Goal: Navigation & Orientation: Find specific page/section

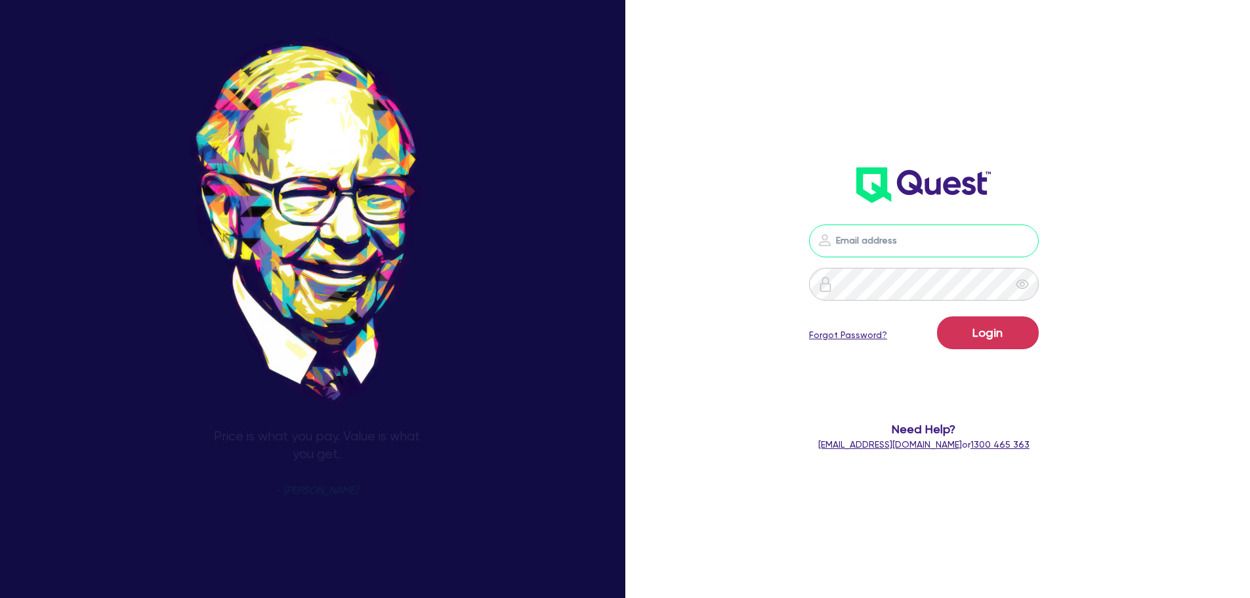
click at [968, 236] on input "email" at bounding box center [924, 240] width 230 height 33
type input "[PERSON_NAME][EMAIL_ADDRESS][DOMAIN_NAME]"
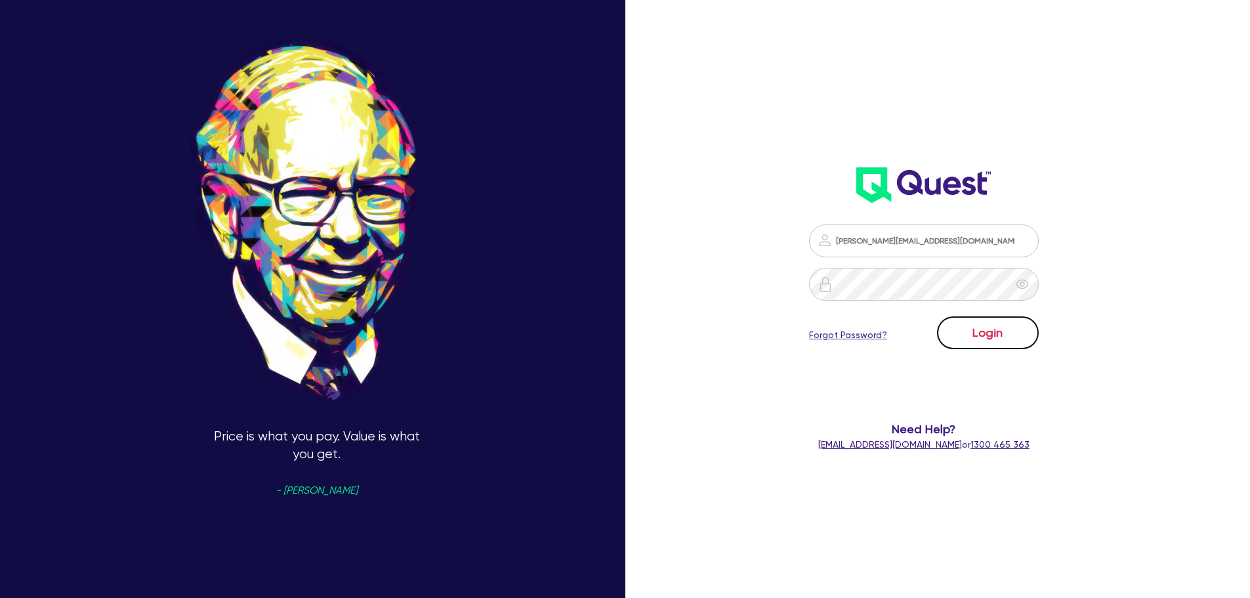
click at [965, 334] on button "Login" at bounding box center [988, 332] width 102 height 33
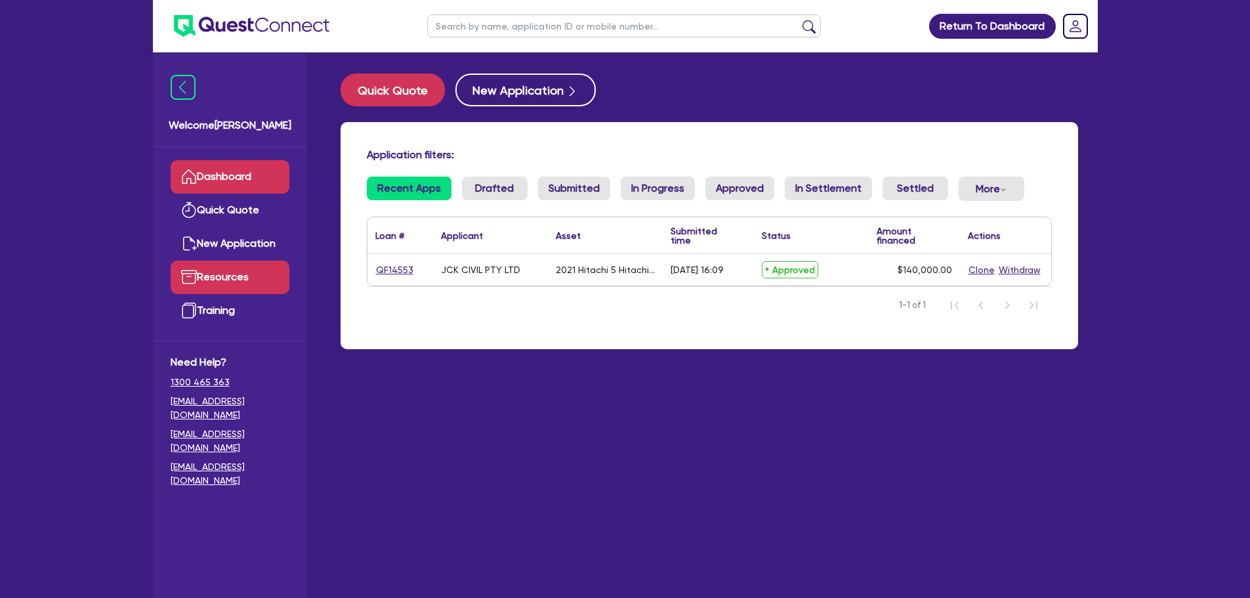
click at [230, 283] on link "Resources" at bounding box center [230, 276] width 119 height 33
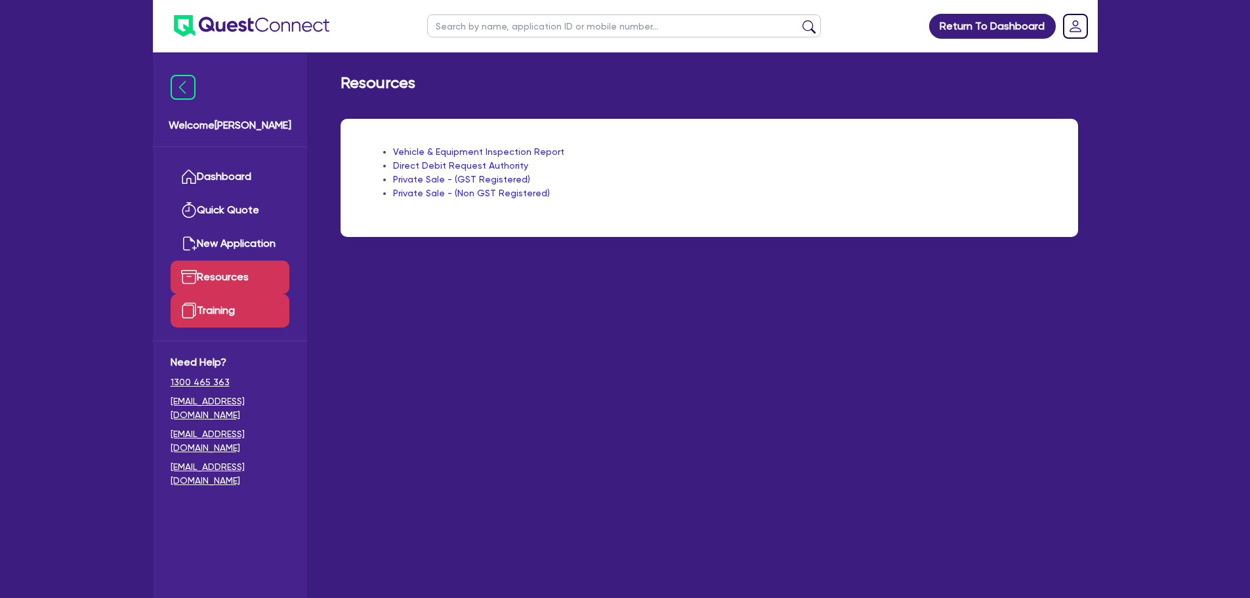
click at [212, 313] on link "Training" at bounding box center [230, 310] width 119 height 33
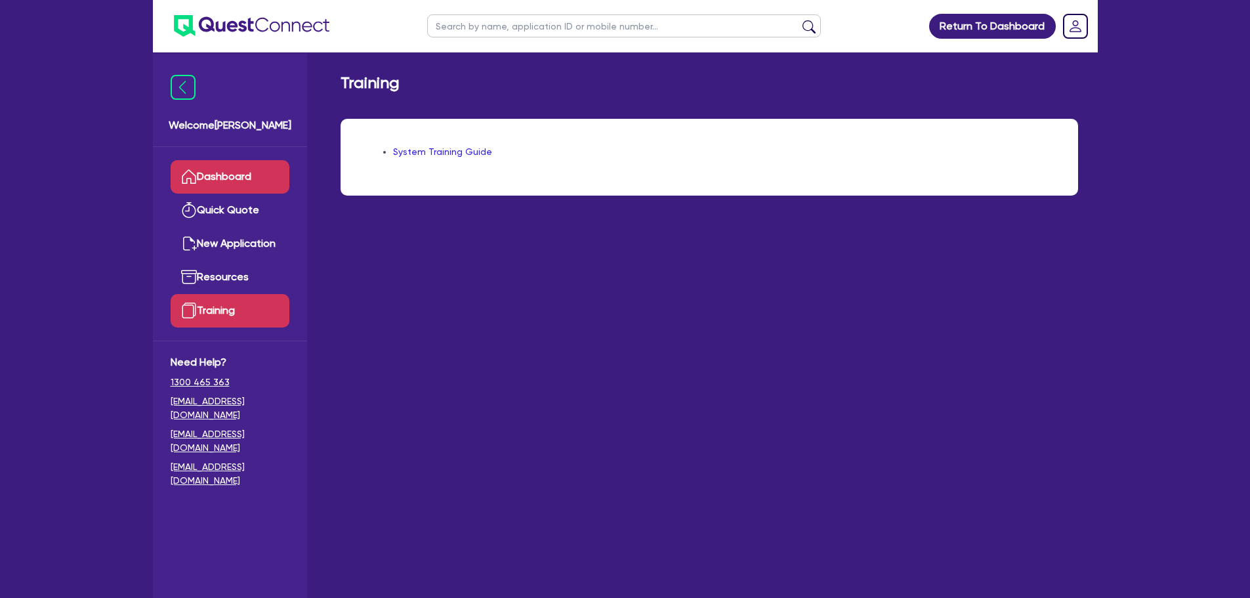
click at [218, 180] on link "Dashboard" at bounding box center [230, 176] width 119 height 33
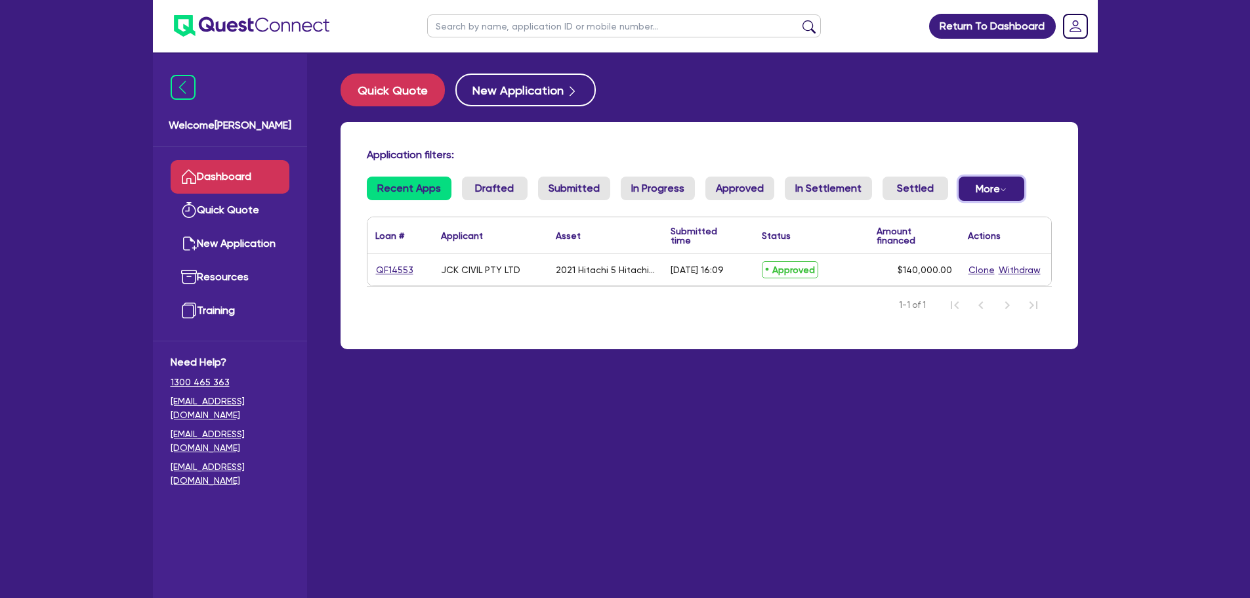
click at [978, 197] on button "More Withdrawn Declined" at bounding box center [991, 188] width 66 height 24
click at [508, 430] on main "Quick Quote New Application Application filters: Recent Apps Drafted Submitted …" at bounding box center [709, 334] width 777 height 565
